Goal: Task Accomplishment & Management: Manage account settings

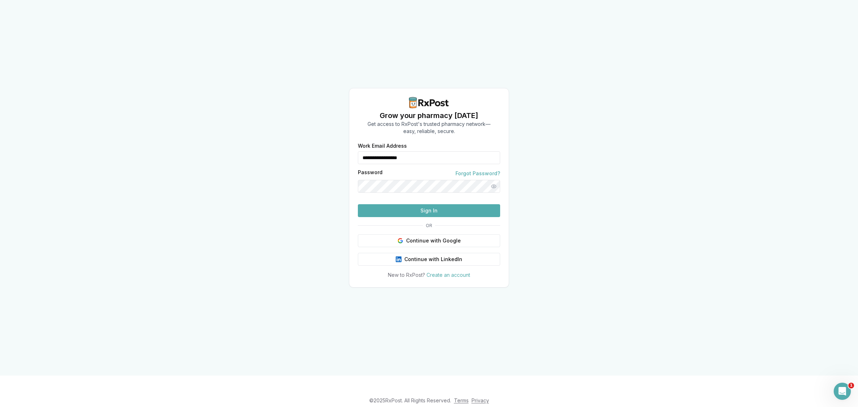
drag, startPoint x: 453, startPoint y: 145, endPoint x: 326, endPoint y: 145, distance: 126.5
click at [326, 145] on div "**********" at bounding box center [429, 187] width 858 height 375
type input "**********"
click at [440, 217] on button "Sign In" at bounding box center [429, 210] width 142 height 13
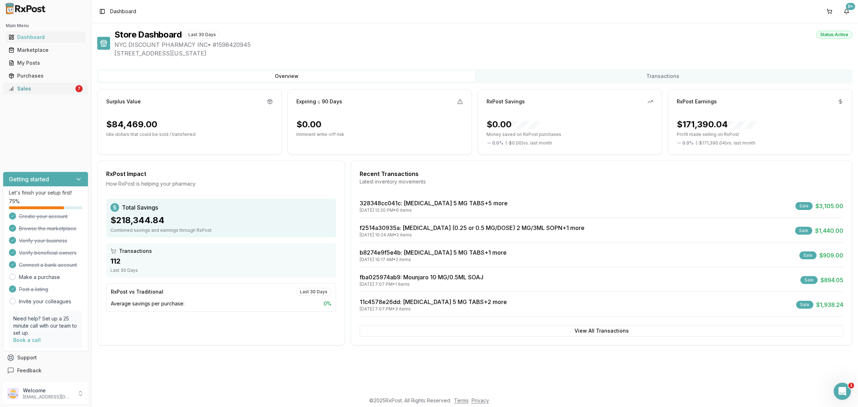
click at [44, 90] on div "Sales" at bounding box center [41, 88] width 65 height 7
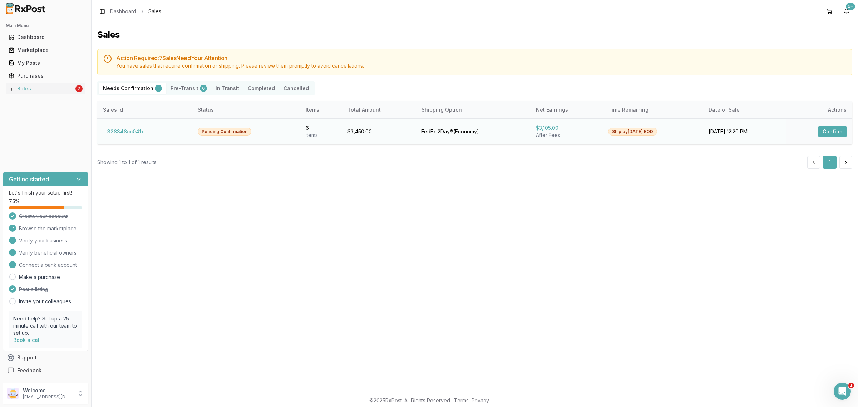
click at [125, 129] on button "328348cc041c" at bounding box center [126, 131] width 46 height 11
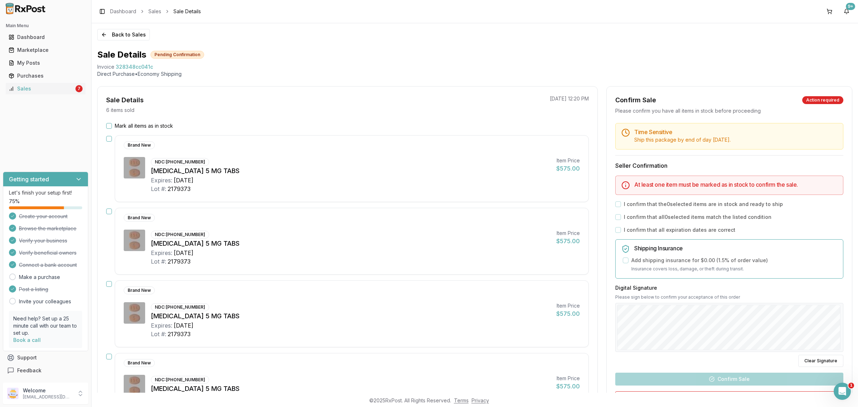
click at [124, 128] on label "Mark all items as in stock" at bounding box center [144, 125] width 58 height 7
click at [112, 128] on button "Mark all items as in stock" at bounding box center [109, 126] width 6 height 6
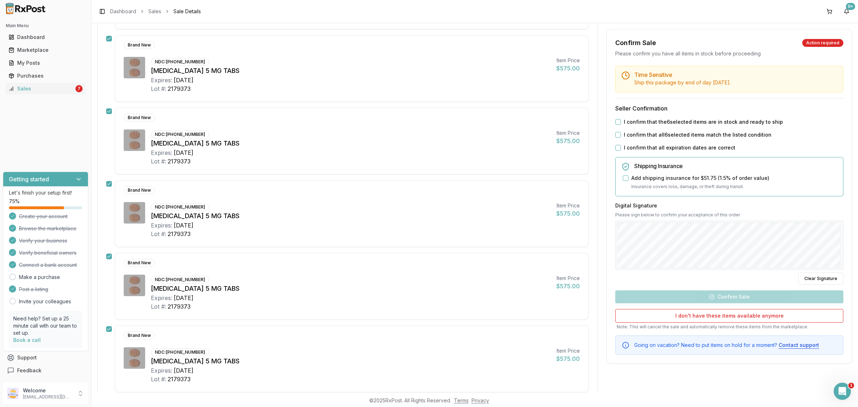
scroll to position [179, 0]
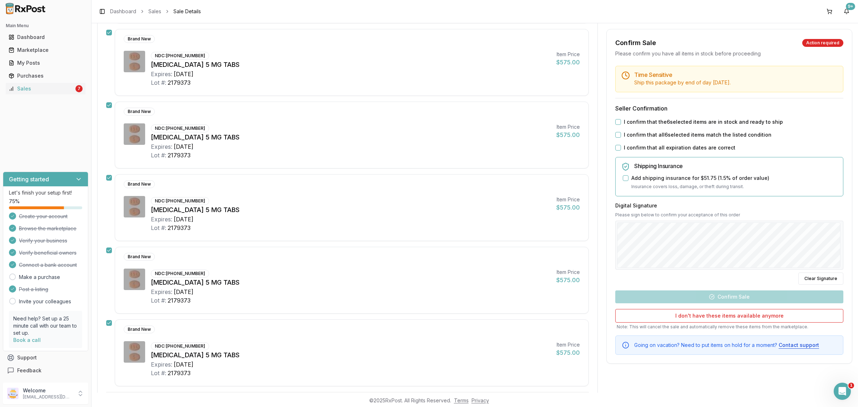
click at [650, 123] on label "I confirm that the 6 selected items are in stock and ready to ship" at bounding box center [703, 121] width 159 height 7
click at [621, 123] on button "I confirm that the 6 selected items are in stock and ready to ship" at bounding box center [618, 122] width 6 height 6
click at [644, 139] on div "Time Sensitive Ship this package by end of day Tuesday, September 23rd . Seller…" at bounding box center [729, 210] width 245 height 289
drag, startPoint x: 641, startPoint y: 137, endPoint x: 639, endPoint y: 144, distance: 7.7
click at [641, 137] on label "I confirm that all 6 selected items match the listed condition" at bounding box center [698, 134] width 148 height 7
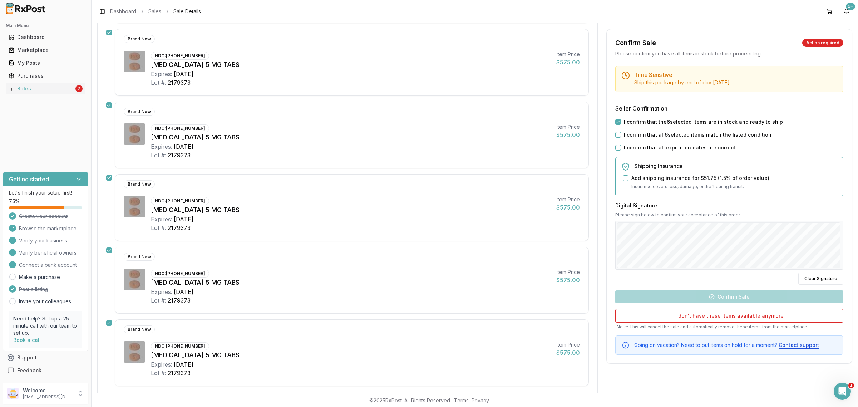
click at [638, 147] on label "I confirm that all expiration dates are correct" at bounding box center [680, 147] width 112 height 7
click at [621, 147] on button "I confirm that all expiration dates are correct" at bounding box center [618, 148] width 6 height 6
click at [637, 133] on label "I confirm that all 6 selected items match the listed condition" at bounding box center [698, 134] width 148 height 7
click at [621, 133] on button "I confirm that all 6 selected items match the listed condition" at bounding box center [618, 135] width 6 height 6
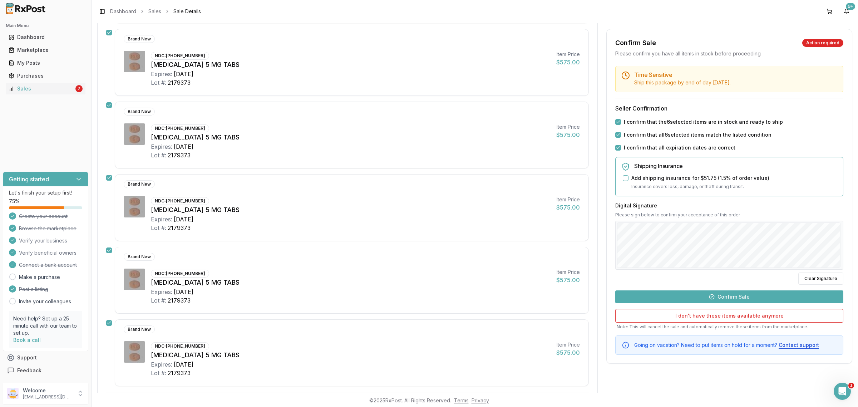
click at [739, 300] on button "Confirm Sale" at bounding box center [729, 296] width 228 height 13
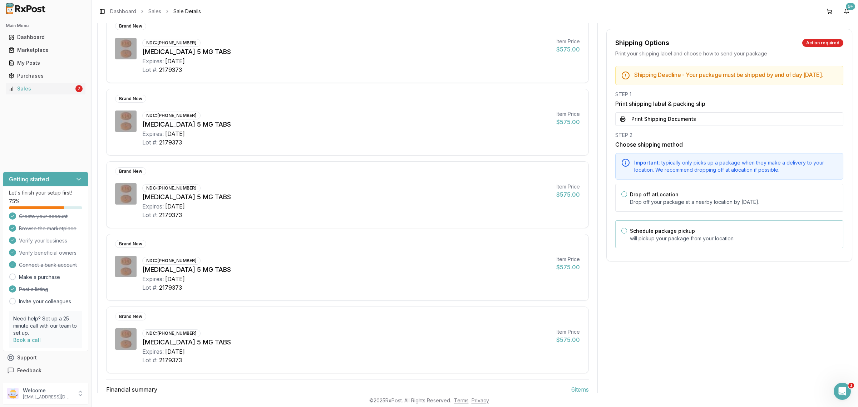
click at [701, 248] on div "Schedule package pickup will pickup your package from your location." at bounding box center [729, 234] width 228 height 28
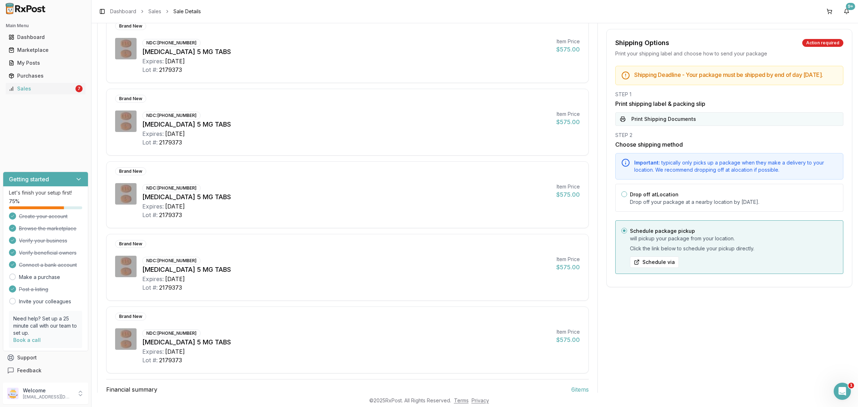
click at [673, 122] on button "Print Shipping Documents" at bounding box center [729, 119] width 228 height 14
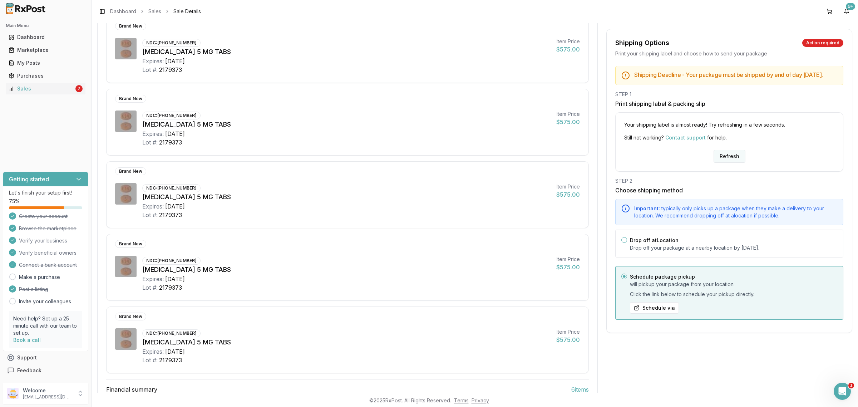
click at [727, 159] on button "Refresh" at bounding box center [729, 156] width 32 height 13
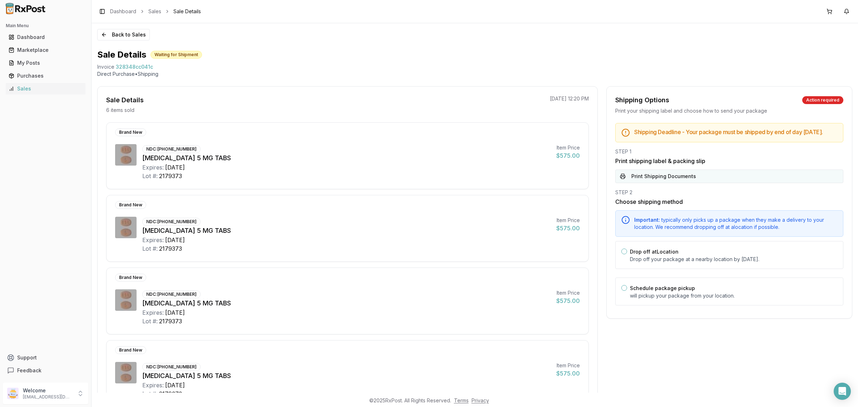
click at [712, 178] on button "Print Shipping Documents" at bounding box center [729, 176] width 228 height 14
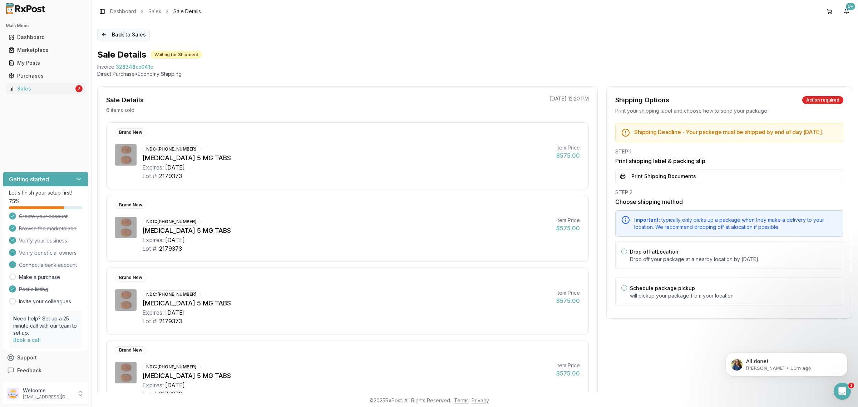
click at [115, 36] on button "Back to Sales" at bounding box center [123, 34] width 53 height 11
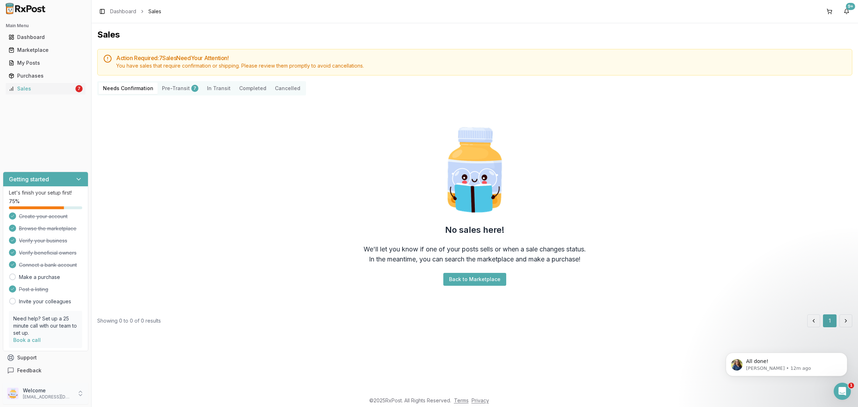
click at [49, 397] on p "nycdiscountpharma2@gmail.com" at bounding box center [48, 397] width 50 height 6
click at [109, 391] on span "Sign Out" at bounding box center [130, 394] width 68 height 7
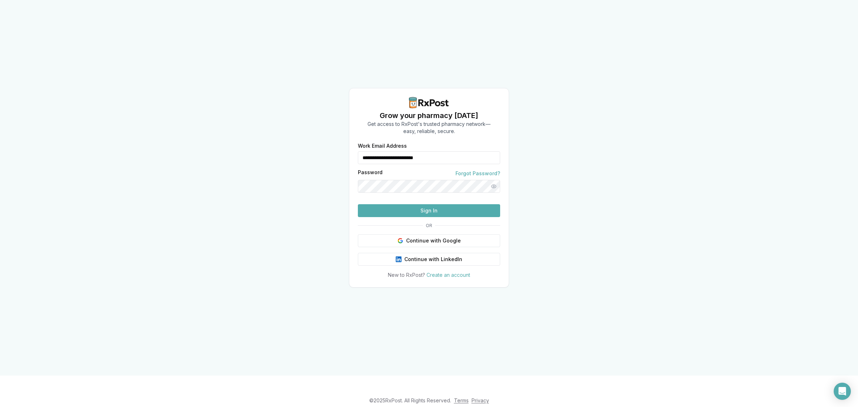
drag, startPoint x: 445, startPoint y: 149, endPoint x: 326, endPoint y: 154, distance: 119.8
click at [326, 154] on div "**********" at bounding box center [429, 187] width 858 height 375
type input "**********"
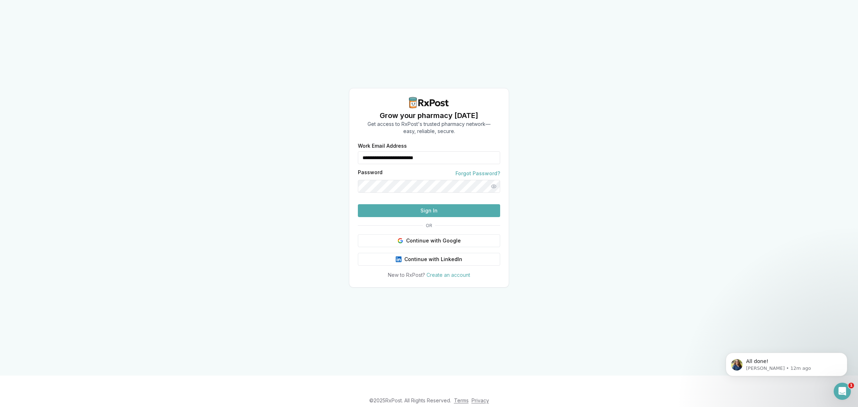
click at [412, 217] on button "Sign In" at bounding box center [429, 210] width 142 height 13
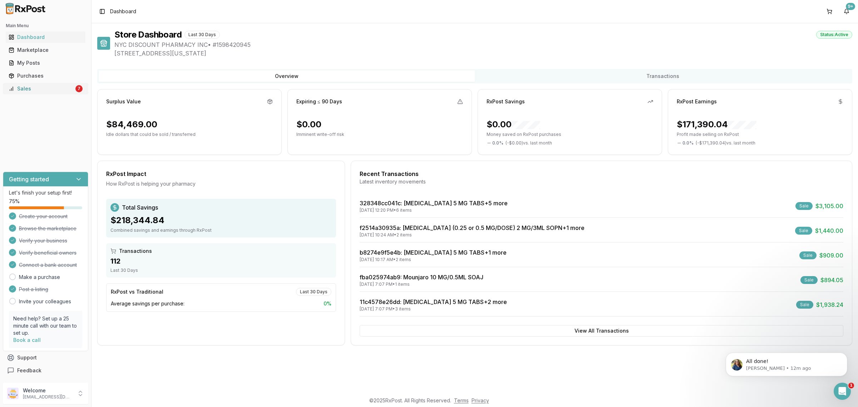
click at [52, 92] on div "Sales" at bounding box center [41, 88] width 65 height 7
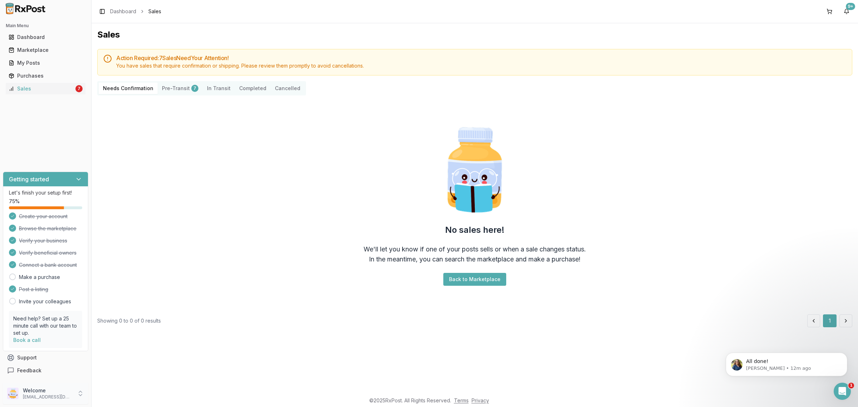
click at [65, 392] on p "Welcome" at bounding box center [48, 390] width 50 height 7
click at [138, 391] on span "Sign Out" at bounding box center [130, 394] width 68 height 7
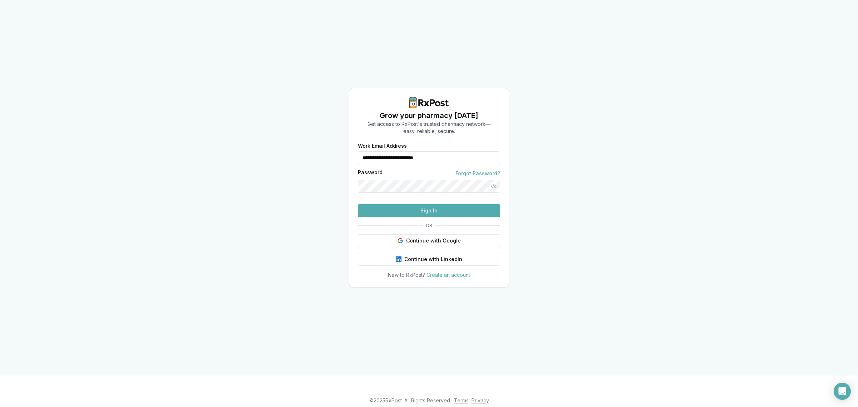
drag, startPoint x: 429, startPoint y: 147, endPoint x: 355, endPoint y: 148, distance: 74.4
click at [355, 148] on div "**********" at bounding box center [428, 210] width 159 height 135
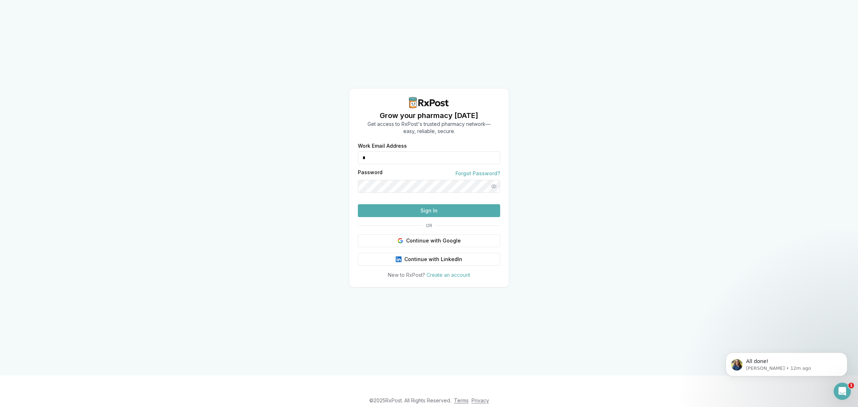
type input "**********"
click at [426, 217] on button "Sign In" at bounding box center [429, 210] width 142 height 13
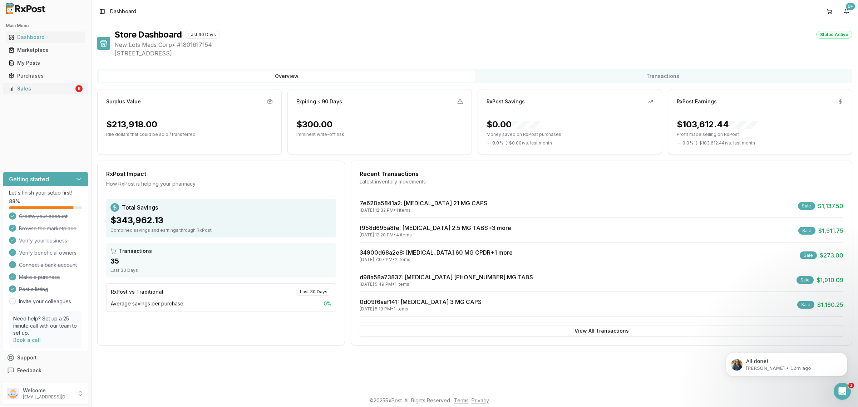
click at [59, 94] on link "Sales 6" at bounding box center [46, 88] width 80 height 13
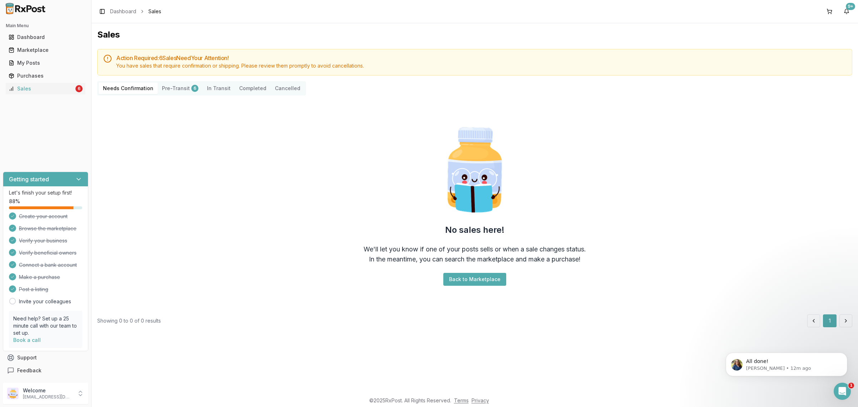
click at [269, 191] on div "No sales here! We'll let you know if one of your posts sells or when a sale cha…" at bounding box center [474, 204] width 755 height 207
click at [58, 390] on p "Welcome" at bounding box center [48, 390] width 50 height 7
click at [129, 389] on button "Sign Out" at bounding box center [130, 395] width 74 height 12
